Goal: Task Accomplishment & Management: Use online tool/utility

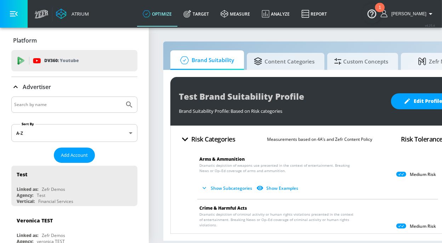
click at [35, 101] on input "Search by name" at bounding box center [67, 104] width 107 height 9
type input "disney"
click at [121, 97] on button "Submit Search" at bounding box center [129, 105] width 16 height 16
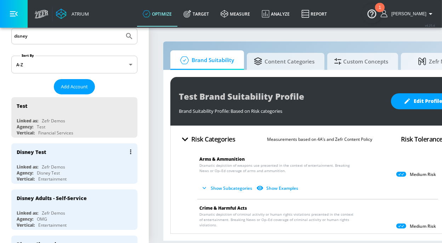
scroll to position [80, 0]
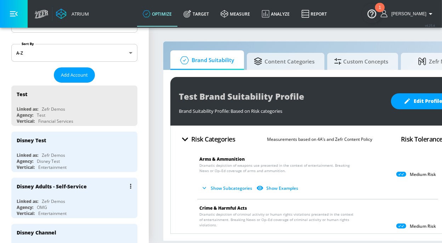
click at [86, 204] on div "Agency: OMG" at bounding box center [76, 207] width 119 height 6
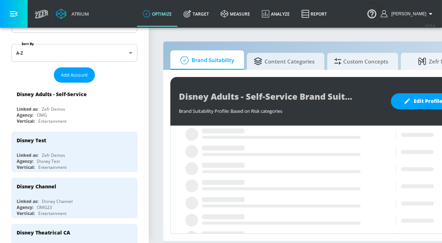
click at [18, 16] on button "button" at bounding box center [14, 14] width 28 height 28
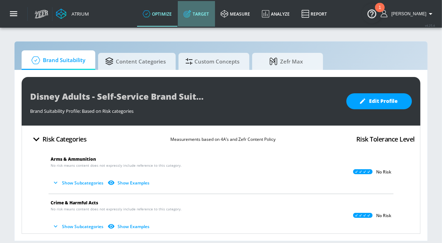
click at [212, 12] on link "Target" at bounding box center [196, 13] width 37 height 25
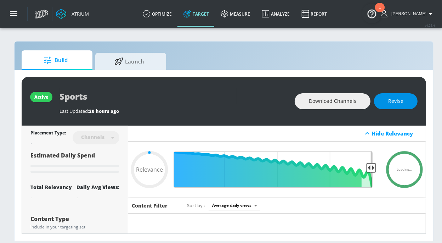
click at [386, 95] on button "Revise" at bounding box center [396, 101] width 44 height 16
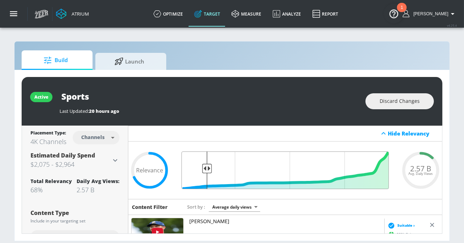
drag, startPoint x: 251, startPoint y: 167, endPoint x: 206, endPoint y: 167, distance: 45.0
type input "0.88"
click at [206, 167] on input "Final Threshold" at bounding box center [285, 170] width 214 height 38
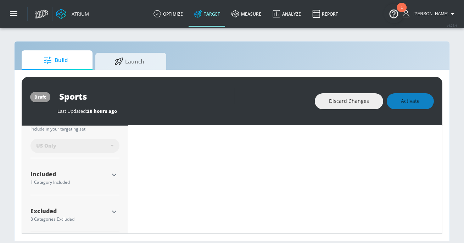
scroll to position [205, 0]
click at [114, 209] on icon "button" at bounding box center [114, 207] width 8 height 8
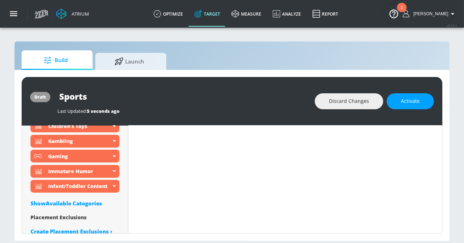
scroll to position [373, 0]
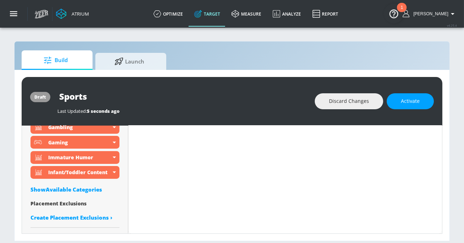
click at [73, 188] on div "Show Available Categories" at bounding box center [74, 189] width 89 height 7
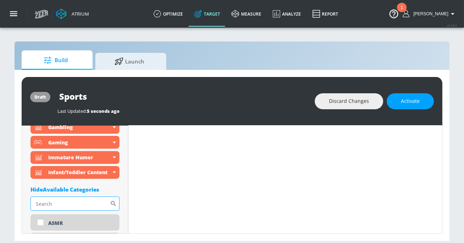
click at [56, 204] on input "Sort By" at bounding box center [69, 203] width 79 height 14
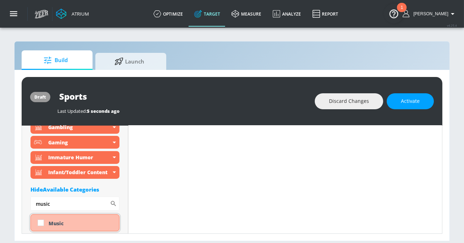
type input "music"
click at [55, 224] on div "Music" at bounding box center [81, 223] width 65 height 7
checkbox input "true"
click at [54, 204] on input "music" at bounding box center [69, 203] width 79 height 14
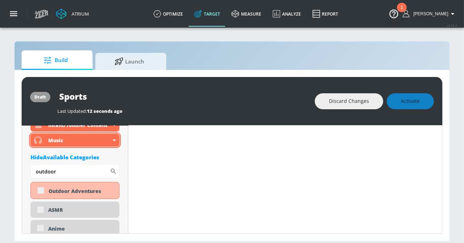
scroll to position [427, 0]
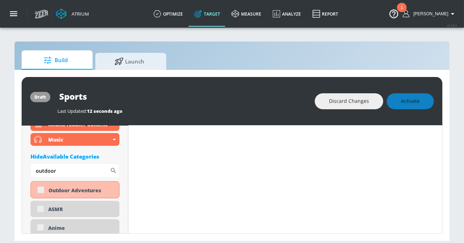
type input "outdoor"
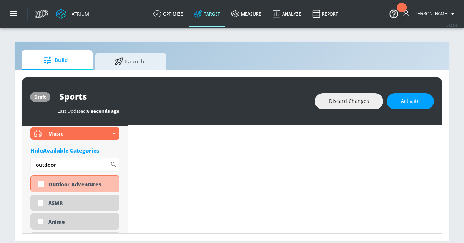
scroll to position [421, 0]
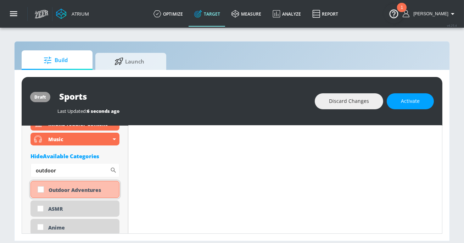
click at [73, 188] on div "Outdoor Adventures" at bounding box center [81, 189] width 65 height 7
checkbox input "true"
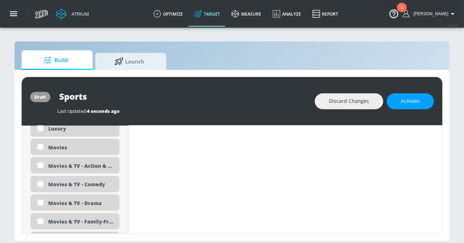
scroll to position [1388, 0]
click at [70, 148] on div "Movies" at bounding box center [81, 147] width 66 height 7
checkbox input "true"
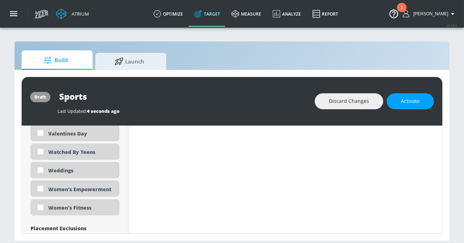
scroll to position [2216, 0]
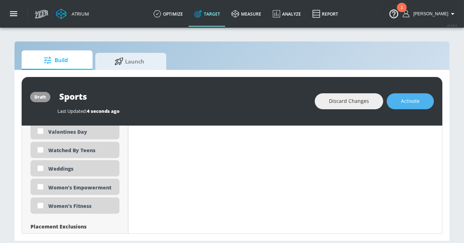
click at [407, 107] on button "Activate" at bounding box center [409, 101] width 47 height 16
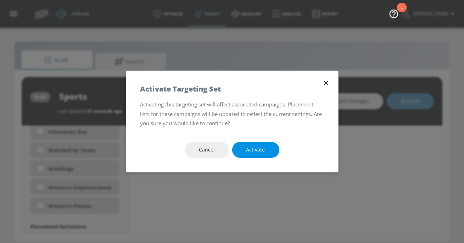
click at [272, 146] on button "Activate" at bounding box center [255, 150] width 47 height 16
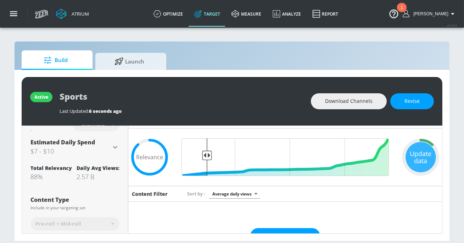
scroll to position [0, 0]
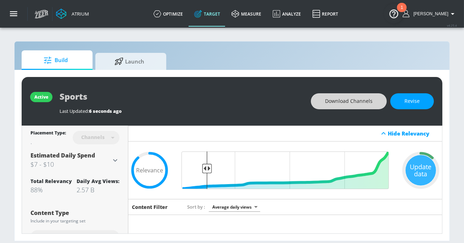
click at [347, 102] on span "Download Channels" at bounding box center [348, 101] width 47 height 9
click at [414, 96] on button "Revise" at bounding box center [412, 101] width 44 height 16
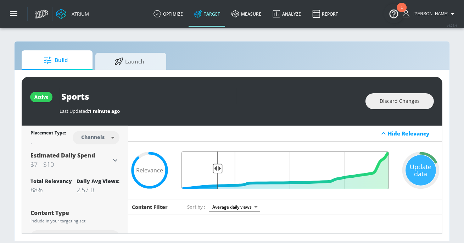
drag, startPoint x: 206, startPoint y: 169, endPoint x: 217, endPoint y: 169, distance: 11.7
type input "0.83"
click at [217, 169] on input "Final Threshold" at bounding box center [285, 170] width 214 height 38
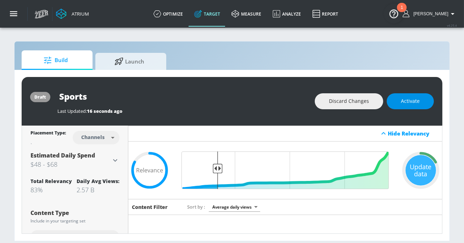
click at [409, 96] on button "Activate" at bounding box center [409, 101] width 47 height 16
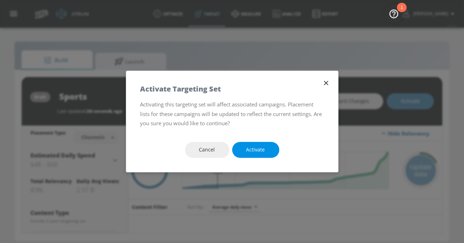
click at [256, 147] on span "Activate" at bounding box center [255, 149] width 19 height 9
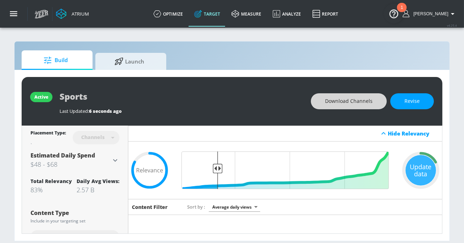
click at [333, 101] on span "Download Channels" at bounding box center [348, 101] width 47 height 9
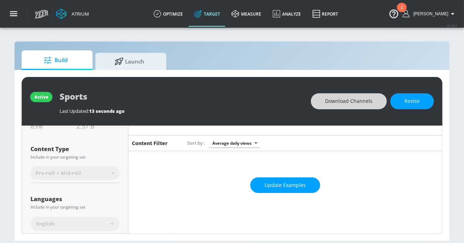
scroll to position [76, 0]
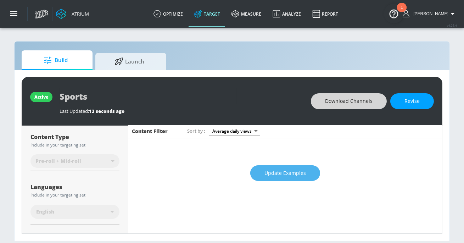
click at [282, 169] on span "Update Examples" at bounding box center [284, 173] width 41 height 9
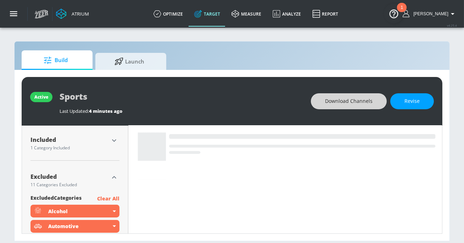
scroll to position [230, 0]
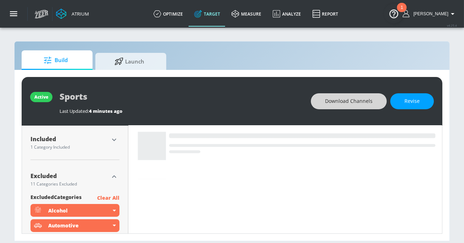
click at [114, 139] on icon "button" at bounding box center [114, 139] width 8 height 8
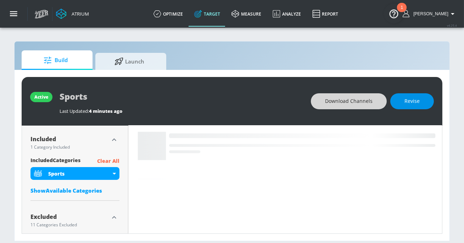
click at [411, 106] on button "Revise" at bounding box center [412, 101] width 44 height 16
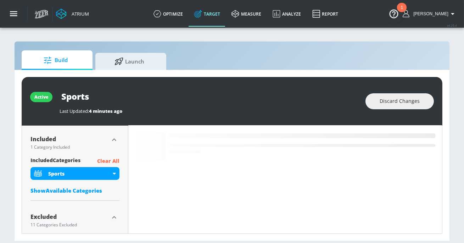
click at [103, 160] on p "Clear All" at bounding box center [108, 161] width 22 height 9
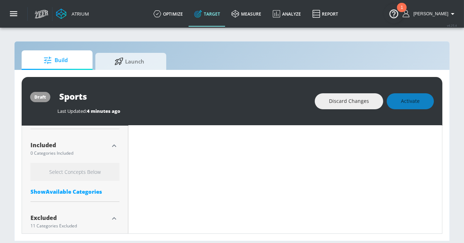
scroll to position [236, 0]
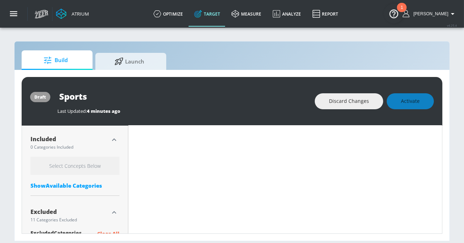
click at [79, 182] on div "Show Available Categories" at bounding box center [74, 185] width 89 height 7
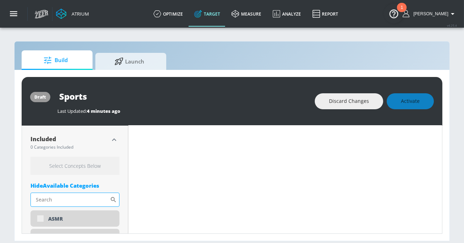
click at [80, 195] on input "Sort By" at bounding box center [69, 199] width 79 height 14
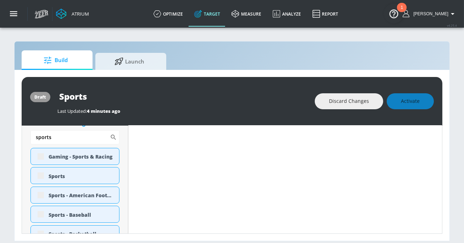
scroll to position [303, 0]
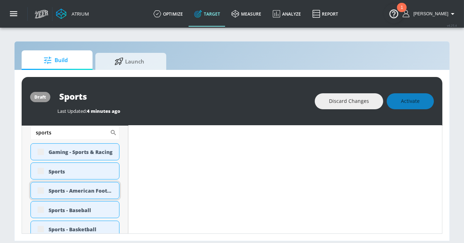
type input "sports"
click at [41, 189] on div "Sports - American Football" at bounding box center [74, 190] width 89 height 17
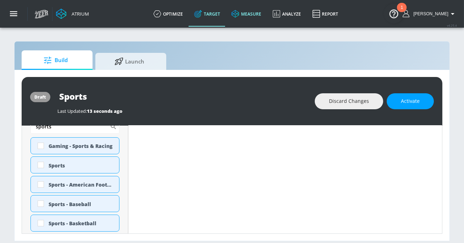
scroll to position [297, 0]
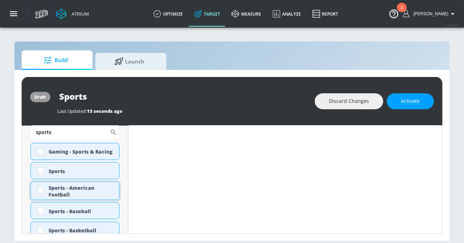
click at [52, 189] on div "Sports - American Football" at bounding box center [81, 190] width 65 height 13
checkbox input "true"
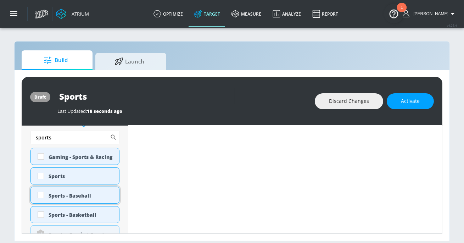
click at [64, 197] on div "Sports - Baseball" at bounding box center [81, 195] width 65 height 7
checkbox input "true"
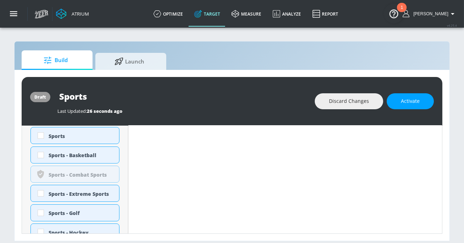
scroll to position [347, 0]
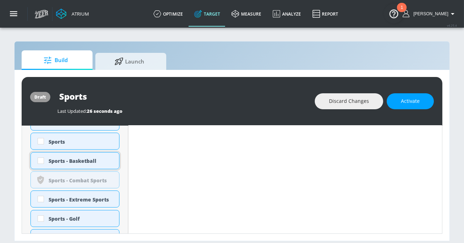
click at [67, 163] on div "Sports - Basketball" at bounding box center [81, 160] width 65 height 7
checkbox input "true"
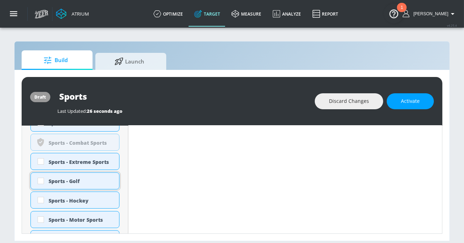
scroll to position [375, 0]
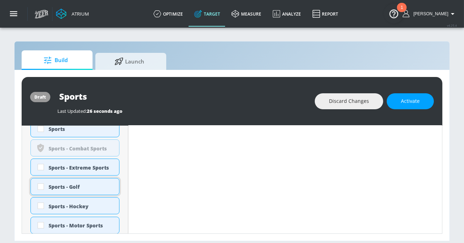
click at [63, 185] on div "Sports - Golf" at bounding box center [81, 186] width 65 height 7
checkbox input "true"
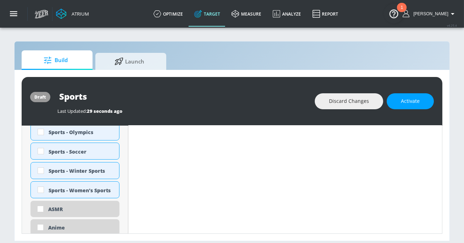
scroll to position [477, 0]
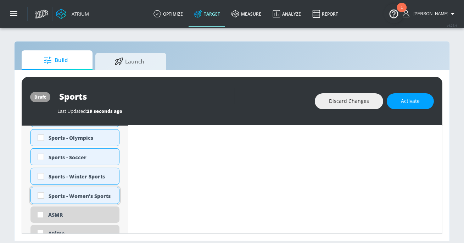
click at [50, 192] on div "Sports - Women's Sports" at bounding box center [81, 195] width 65 height 7
checkbox input "true"
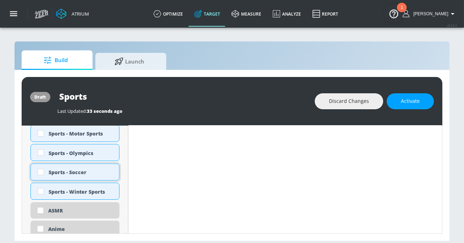
click at [66, 173] on div "Sports - Soccer" at bounding box center [81, 172] width 65 height 7
checkbox input "true"
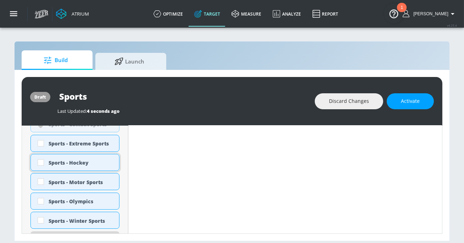
scroll to position [438, 0]
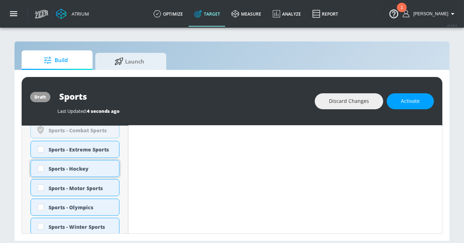
click at [64, 170] on div "Sports - Hockey" at bounding box center [81, 168] width 65 height 7
checkbox input "true"
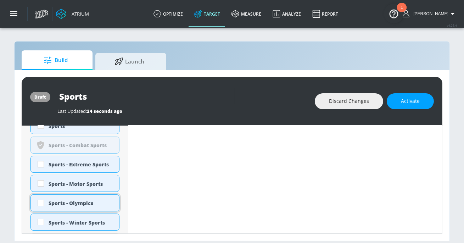
click at [63, 204] on div "Sports - Olympics" at bounding box center [81, 202] width 65 height 7
checkbox input "true"
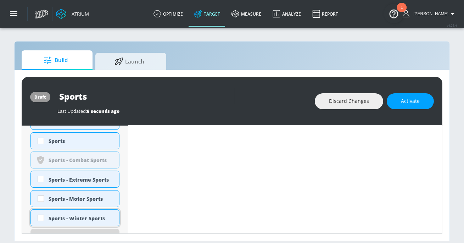
click at [54, 221] on div "Sports - Winter Sports" at bounding box center [74, 217] width 89 height 17
checkbox input "true"
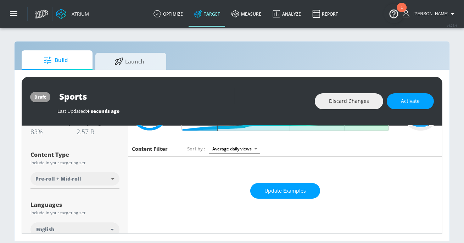
scroll to position [52, 0]
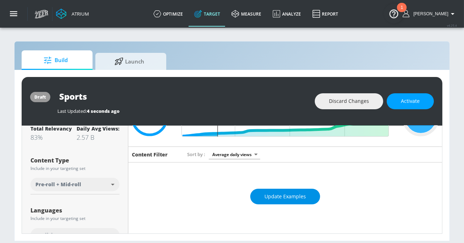
click at [297, 195] on span "Update Examples" at bounding box center [284, 196] width 41 height 9
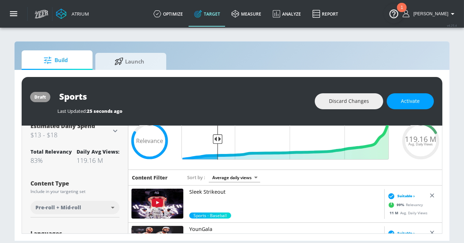
scroll to position [18, 0]
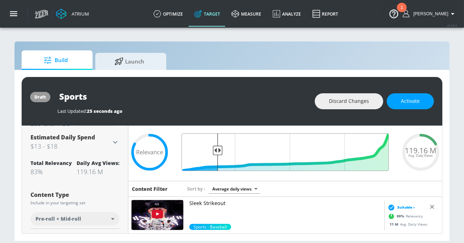
click at [218, 149] on input "Final Threshold" at bounding box center [285, 152] width 214 height 38
drag, startPoint x: 217, startPoint y: 148, endPoint x: 209, endPoint y: 149, distance: 7.8
click at [209, 149] on input "Final Threshold" at bounding box center [285, 152] width 214 height 38
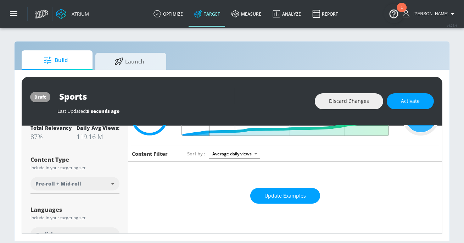
scroll to position [66, 0]
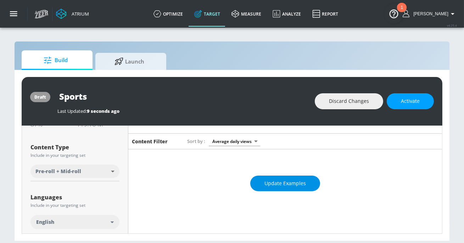
click at [292, 177] on button "Update Examples" at bounding box center [285, 183] width 70 height 16
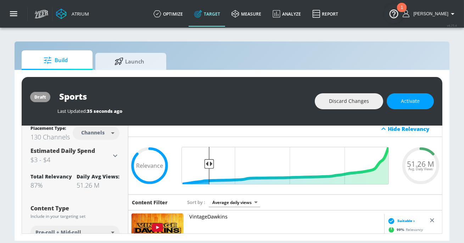
scroll to position [0, 0]
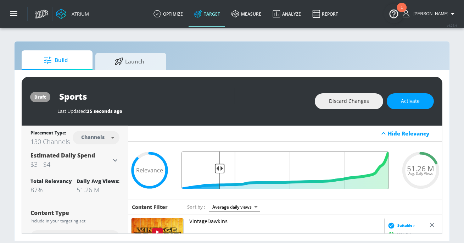
drag, startPoint x: 210, startPoint y: 169, endPoint x: 220, endPoint y: 169, distance: 10.6
click at [220, 169] on input "Final Threshold" at bounding box center [285, 170] width 214 height 38
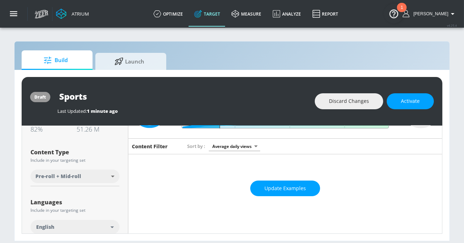
scroll to position [70, 0]
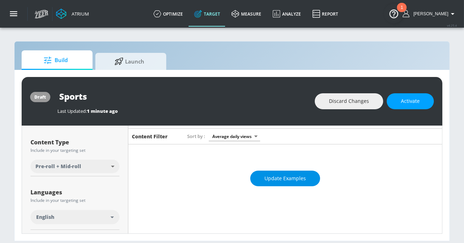
click at [290, 179] on span "Update Examples" at bounding box center [284, 178] width 41 height 9
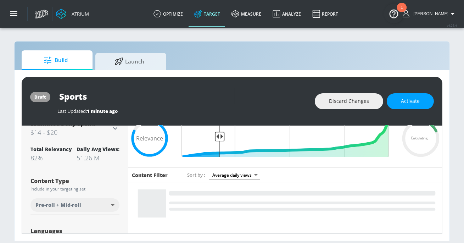
scroll to position [0, 0]
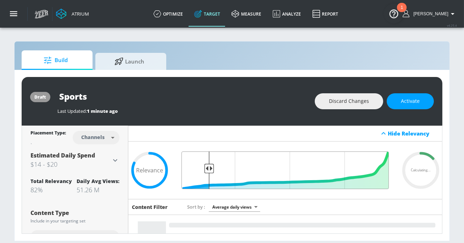
drag, startPoint x: 219, startPoint y: 168, endPoint x: 209, endPoint y: 168, distance: 9.2
click at [209, 168] on input "Final Threshold" at bounding box center [285, 170] width 214 height 38
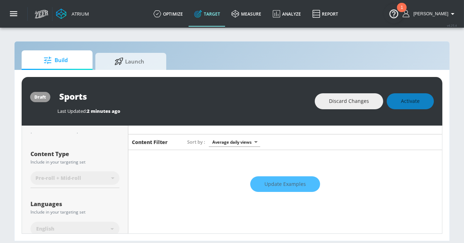
scroll to position [65, 0]
click at [132, 94] on input "Sports" at bounding box center [145, 96] width 177 height 16
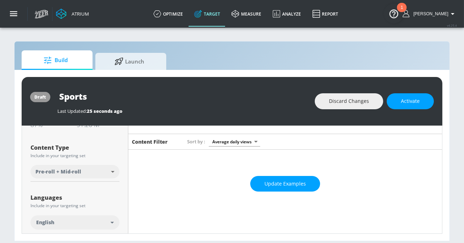
scroll to position [59, 0]
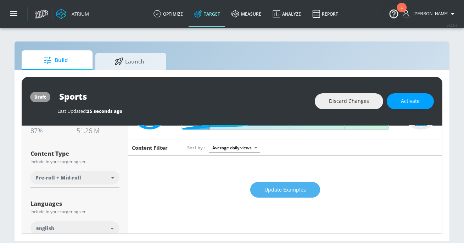
click at [276, 193] on button "Update Examples" at bounding box center [285, 190] width 70 height 16
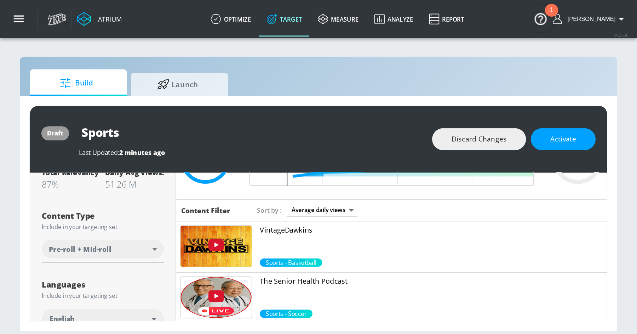
scroll to position [56, 0]
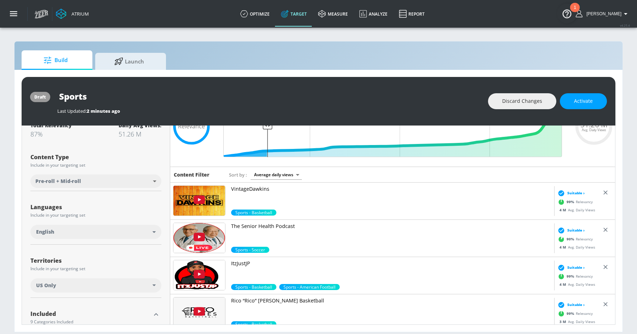
click at [254, 184] on div "VintageDawkins Sports - Basketball" at bounding box center [362, 200] width 384 height 37
click at [253, 188] on p "VintageDawkins" at bounding box center [391, 188] width 321 height 7
click at [267, 225] on p "The Senior Health Podcast" at bounding box center [391, 225] width 321 height 7
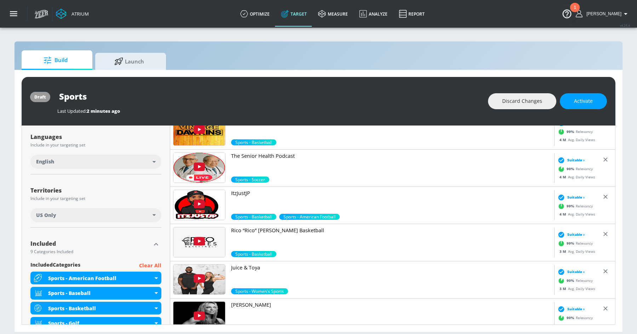
scroll to position [130, 0]
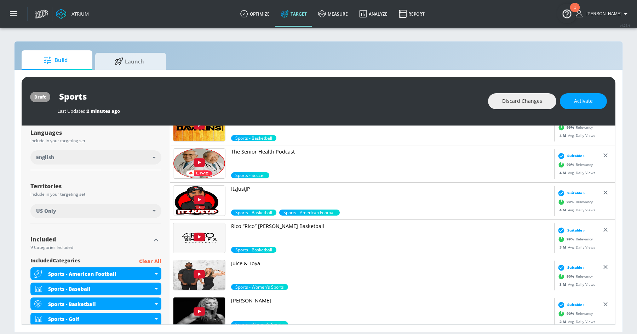
click at [240, 188] on p "ItzJustJP" at bounding box center [391, 188] width 321 height 7
click at [267, 225] on p "Rico “Rico” [PERSON_NAME] Basketball" at bounding box center [391, 225] width 321 height 7
click at [248, 242] on p "Juice & Toya" at bounding box center [391, 263] width 321 height 7
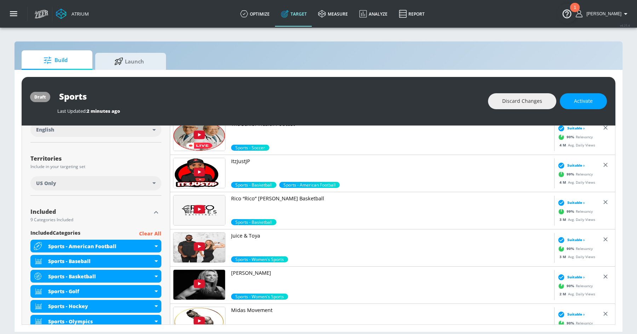
scroll to position [159, 0]
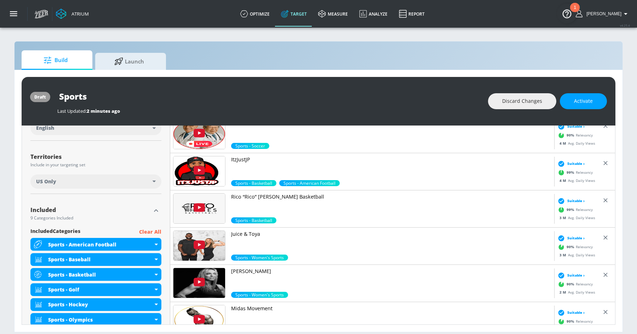
click at [255, 242] on p "[PERSON_NAME]" at bounding box center [391, 270] width 321 height 7
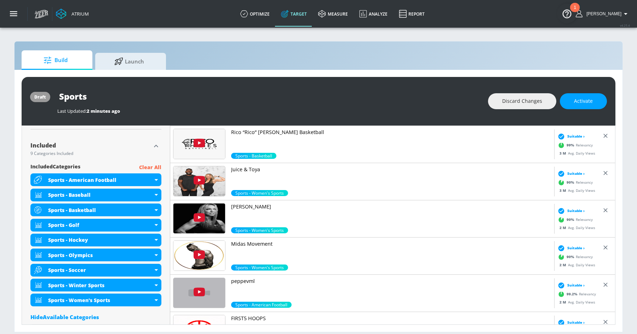
scroll to position [253, 0]
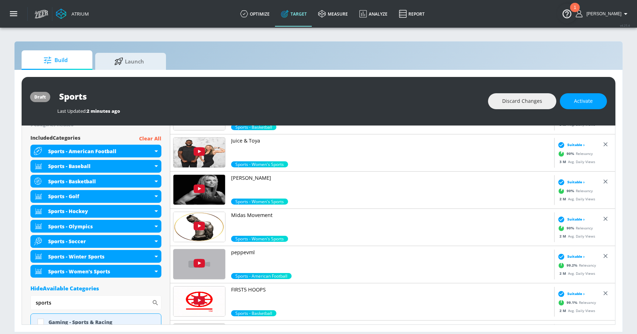
click at [266, 212] on p "Midas Movement" at bounding box center [391, 214] width 321 height 7
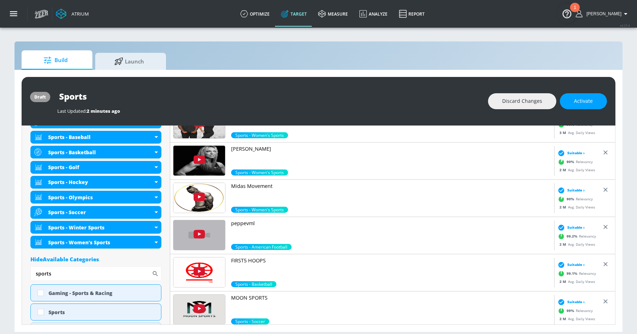
scroll to position [294, 0]
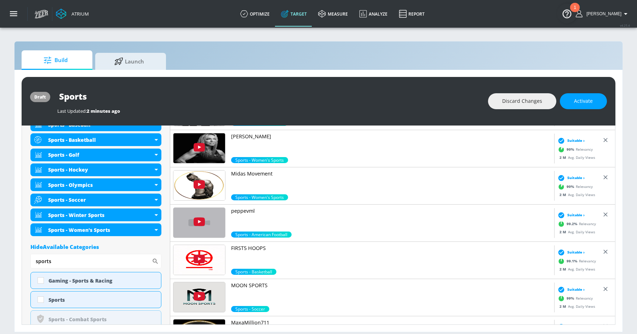
click at [244, 209] on p "peppevml" at bounding box center [391, 210] width 321 height 7
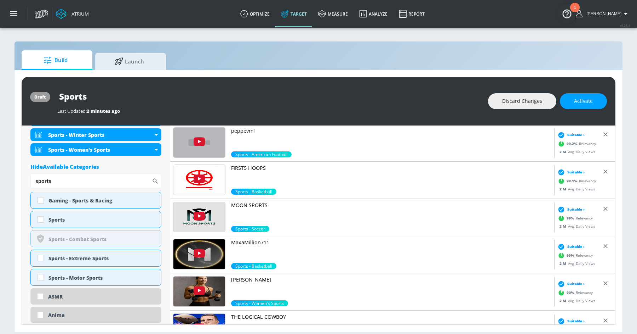
scroll to position [380, 0]
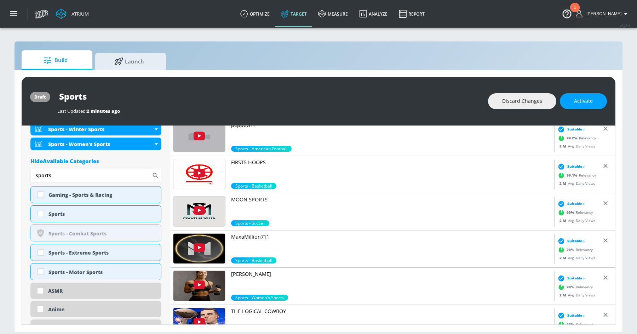
click at [241, 237] on p "MaxaMillion711" at bounding box center [391, 236] width 321 height 7
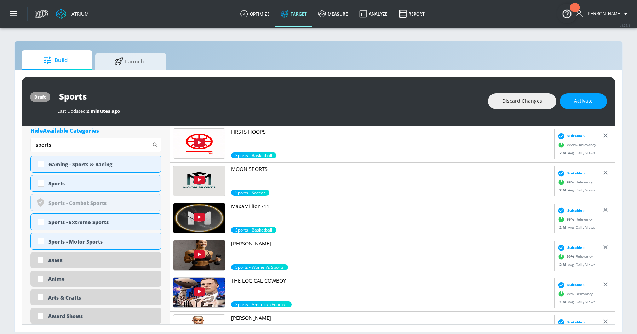
scroll to position [431, 0]
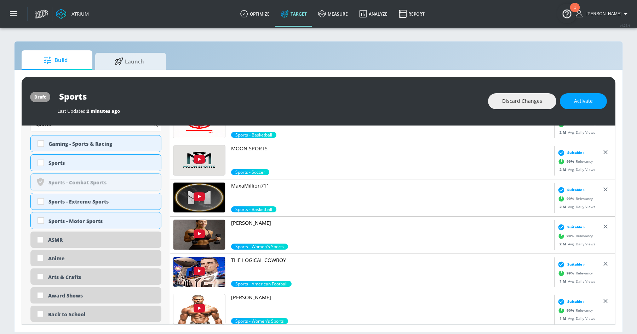
click at [254, 223] on p "[PERSON_NAME]" at bounding box center [391, 222] width 321 height 7
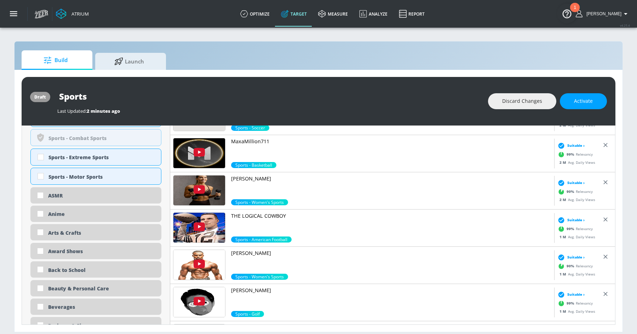
scroll to position [489, 0]
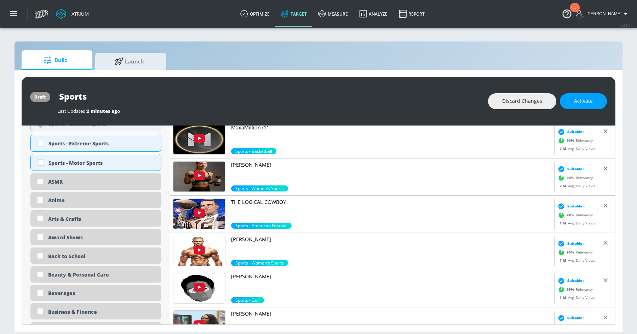
click at [250, 237] on p "[PERSON_NAME]" at bounding box center [391, 239] width 321 height 7
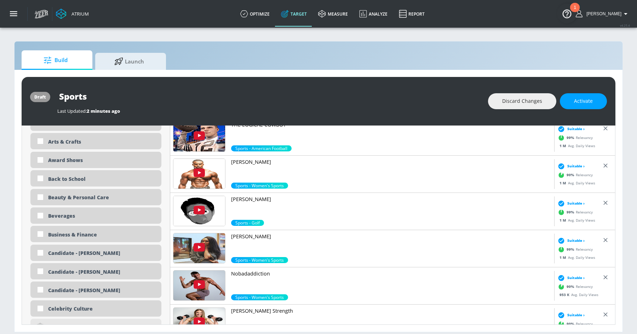
scroll to position [575, 0]
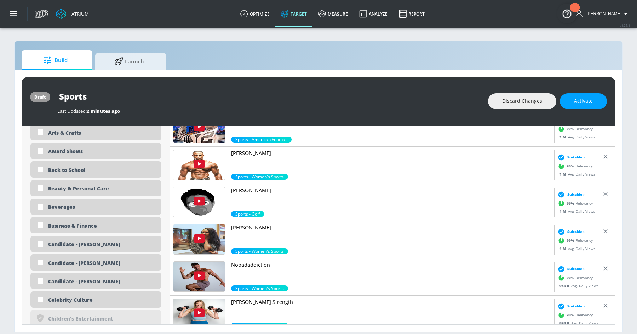
click at [249, 242] on p "Nobadaddiction" at bounding box center [391, 264] width 321 height 7
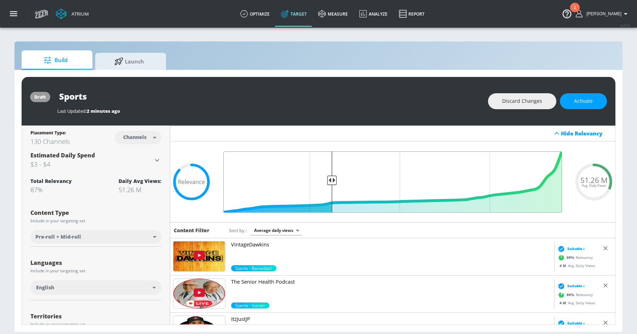
drag, startPoint x: 267, startPoint y: 178, endPoint x: 333, endPoint y: 178, distance: 65.9
click at [333, 178] on input "Final Threshold" at bounding box center [393, 181] width 346 height 61
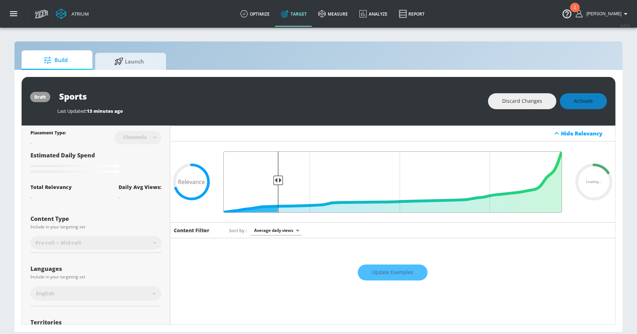
drag, startPoint x: 333, startPoint y: 180, endPoint x: 278, endPoint y: 180, distance: 54.9
click at [278, 180] on input "Final Threshold" at bounding box center [393, 181] width 346 height 61
type input "0.69"
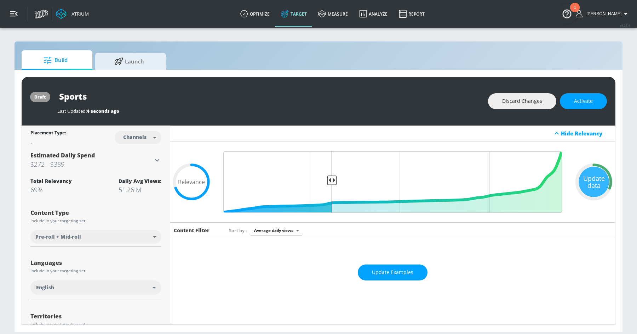
click at [9, 15] on button "button" at bounding box center [14, 14] width 28 height 28
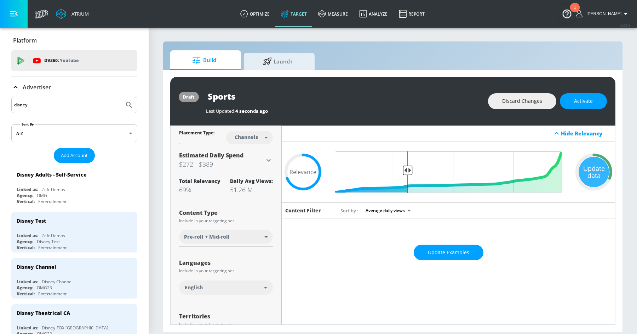
click at [13, 86] on icon at bounding box center [15, 87] width 8 height 8
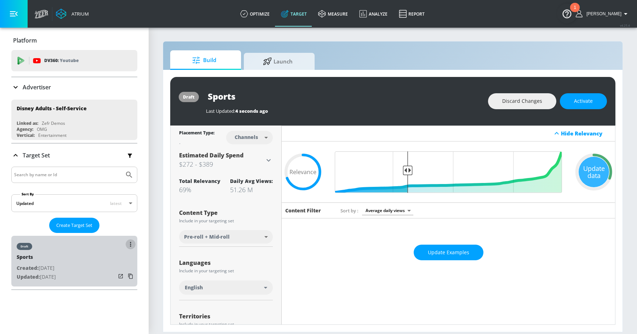
click at [129, 240] on button "list of Target Set" at bounding box center [131, 244] width 10 height 10
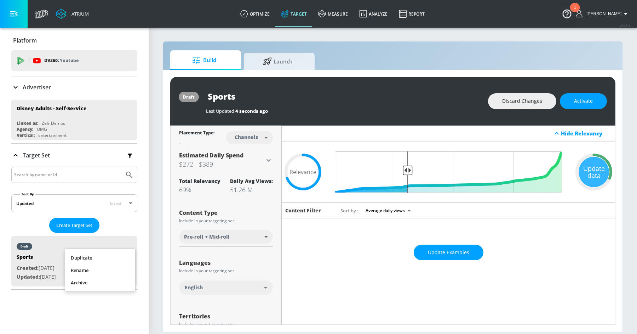
click at [111, 242] on li "Duplicate" at bounding box center [100, 257] width 70 height 12
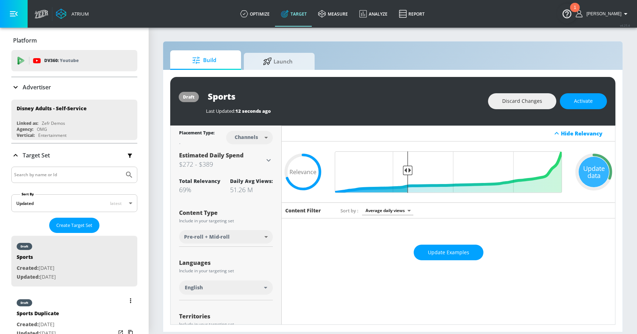
click at [91, 242] on div "draft Sports Duplicate Created: [DATE] Updated: [DATE]" at bounding box center [74, 317] width 126 height 51
type input "Sports Duplicate"
type input "0.05"
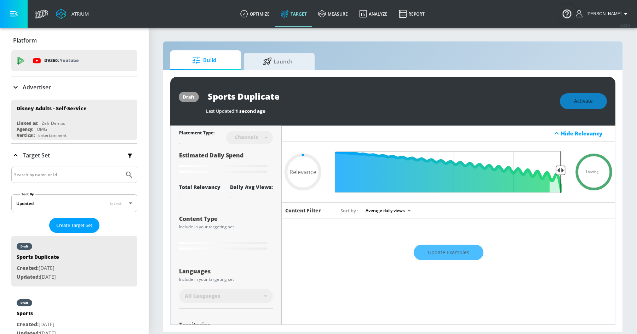
click at [289, 99] on input "Sports Duplicate" at bounding box center [294, 96] width 177 height 16
drag, startPoint x: 238, startPoint y: 97, endPoint x: 351, endPoint y: 97, distance: 112.3
click at [351, 97] on input "Sports Duplicate" at bounding box center [294, 96] width 177 height 16
type input "Sports 2"
type input "0.05"
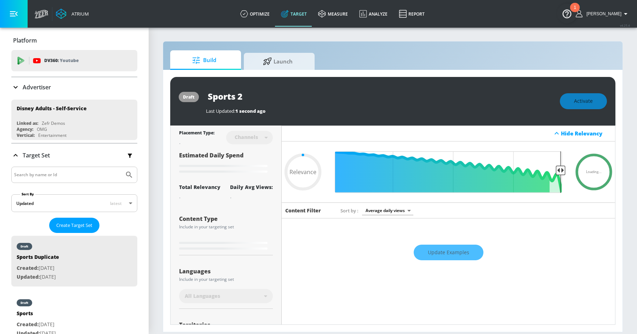
type input "Sports 2."
type input "0.05"
type input "Sports 2.0"
type input "0.05"
type input "Sports 2.0"
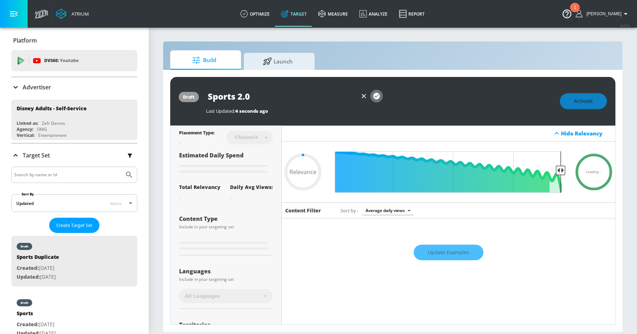
click at [377, 95] on icon "button" at bounding box center [377, 96] width 6 height 6
type input "0.05"
click at [13, 11] on icon "button" at bounding box center [14, 14] width 8 height 8
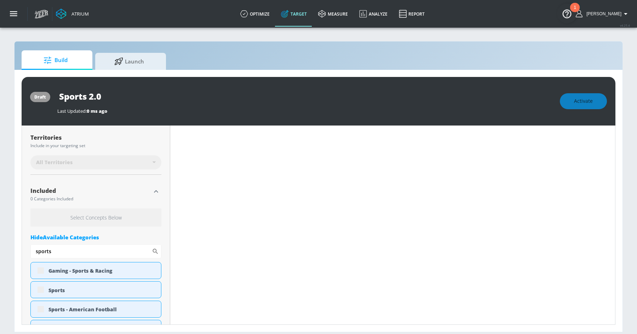
scroll to position [192, 0]
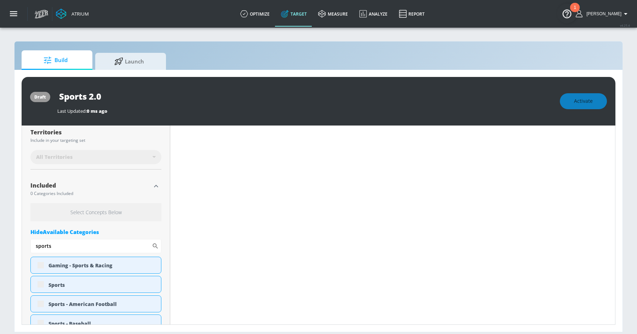
click at [155, 185] on icon "button" at bounding box center [156, 186] width 4 height 2
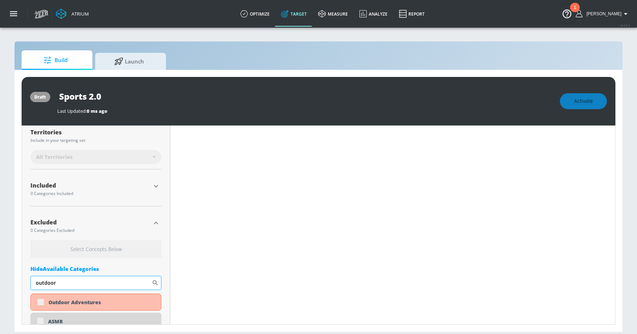
click at [72, 242] on input "outdoor" at bounding box center [90, 283] width 121 height 14
type input "Sports Duplicate"
type input "0.69"
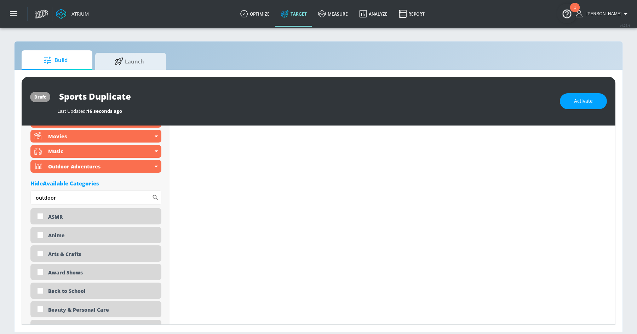
scroll to position [430, 0]
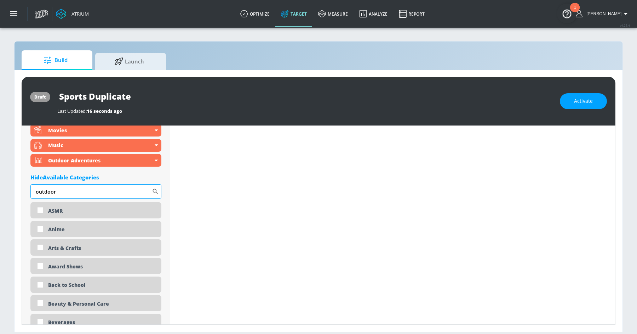
click at [68, 190] on input "outdoor" at bounding box center [90, 191] width 121 height 14
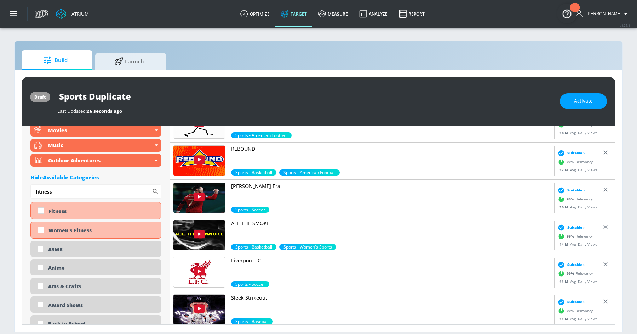
scroll to position [0, 0]
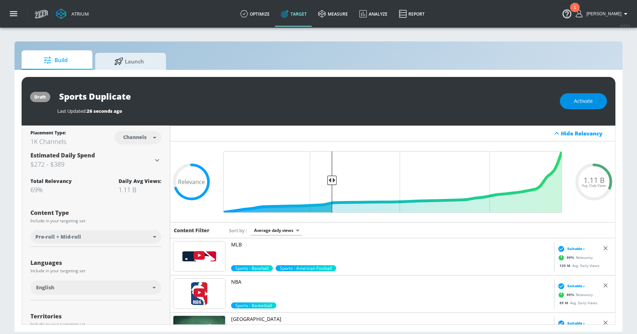
type input "fitness"
click at [442, 101] on span "Activate" at bounding box center [583, 101] width 19 height 9
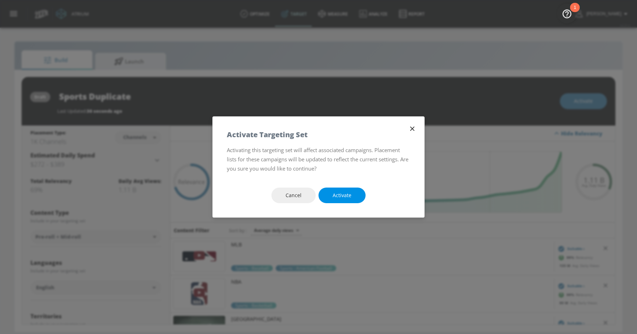
click at [346, 197] on span "Activate" at bounding box center [342, 195] width 19 height 9
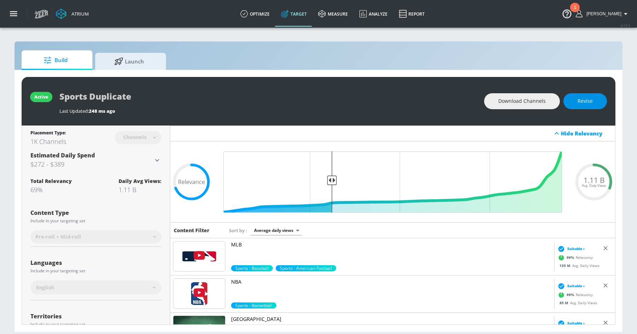
click at [442, 103] on button "Revise" at bounding box center [586, 101] width 44 height 16
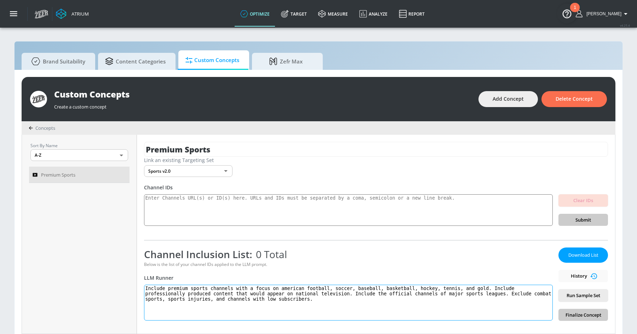
click at [342, 297] on textarea "Include premium sports channels with a focus on american football, soccer, base…" at bounding box center [348, 302] width 409 height 36
click at [506, 292] on textarea "Include premium sports channels with a focus on american football, soccer, base…" at bounding box center [348, 302] width 409 height 36
click at [335, 297] on textarea "Include premium sports channels with a focus on american football, soccer, base…" at bounding box center [348, 302] width 409 height 36
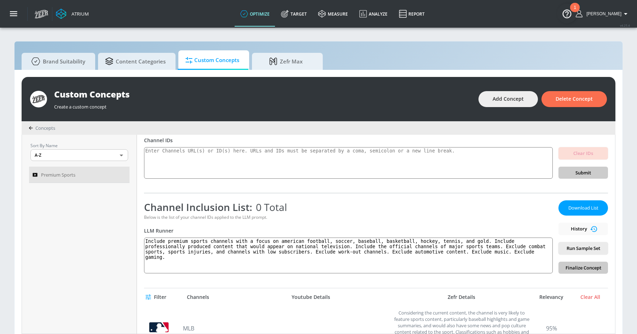
scroll to position [96, 0]
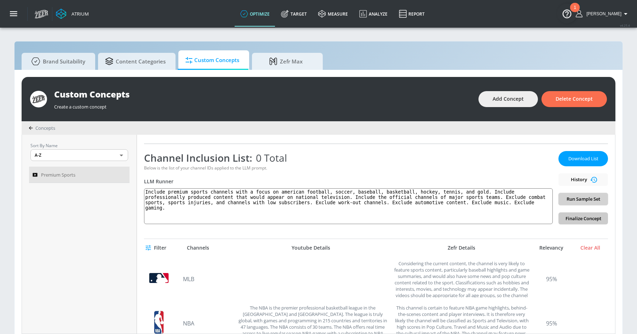
type textarea "Include premium sports channels with a focus on american football, soccer, base…"
click at [584, 197] on span "Run Sample Set" at bounding box center [584, 199] width 38 height 8
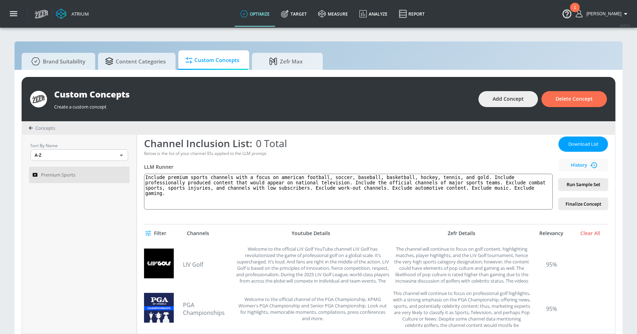
scroll to position [76, 0]
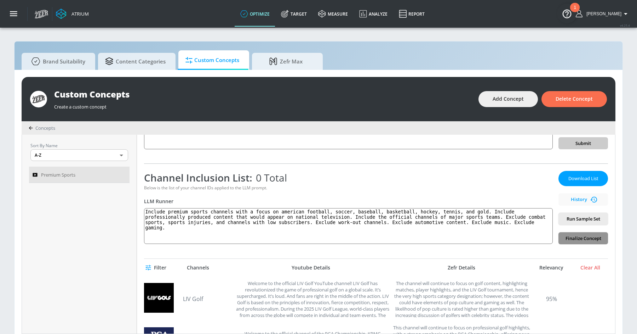
click at [577, 236] on span "Finalize Concept" at bounding box center [584, 238] width 38 height 8
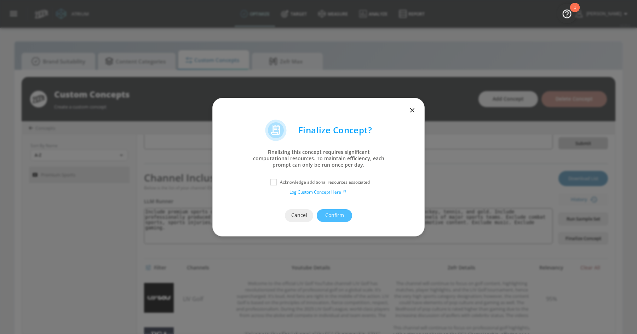
click at [284, 181] on p "Acknowledge additional resources associated" at bounding box center [325, 182] width 90 height 6
click at [273, 182] on input "checkbox" at bounding box center [273, 182] width 13 height 13
checkbox input "true"
click at [338, 217] on span "Confirm" at bounding box center [334, 215] width 7 height 9
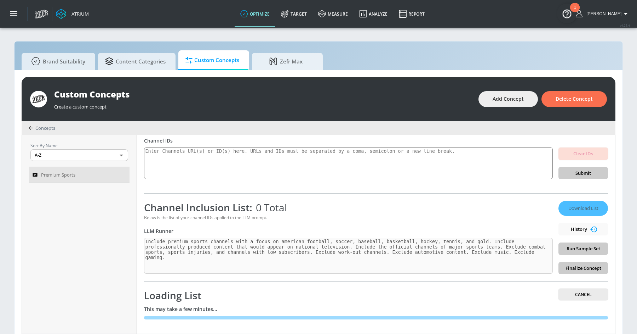
scroll to position [46, 0]
